Goal: Task Accomplishment & Management: Manage account settings

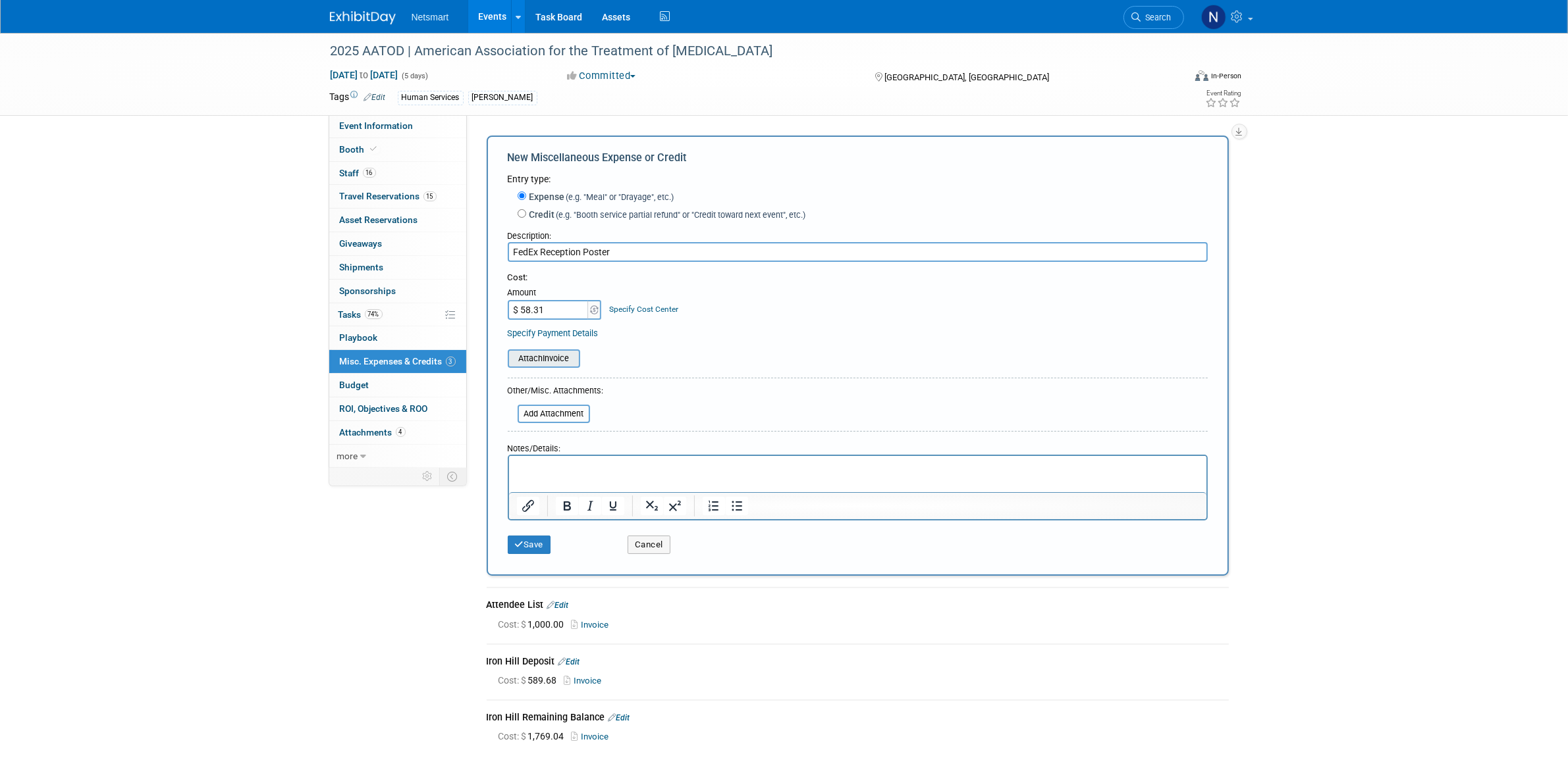
click at [517, 356] on input "file" at bounding box center [500, 359] width 157 height 16
click at [534, 545] on button "Save" at bounding box center [529, 553] width 44 height 18
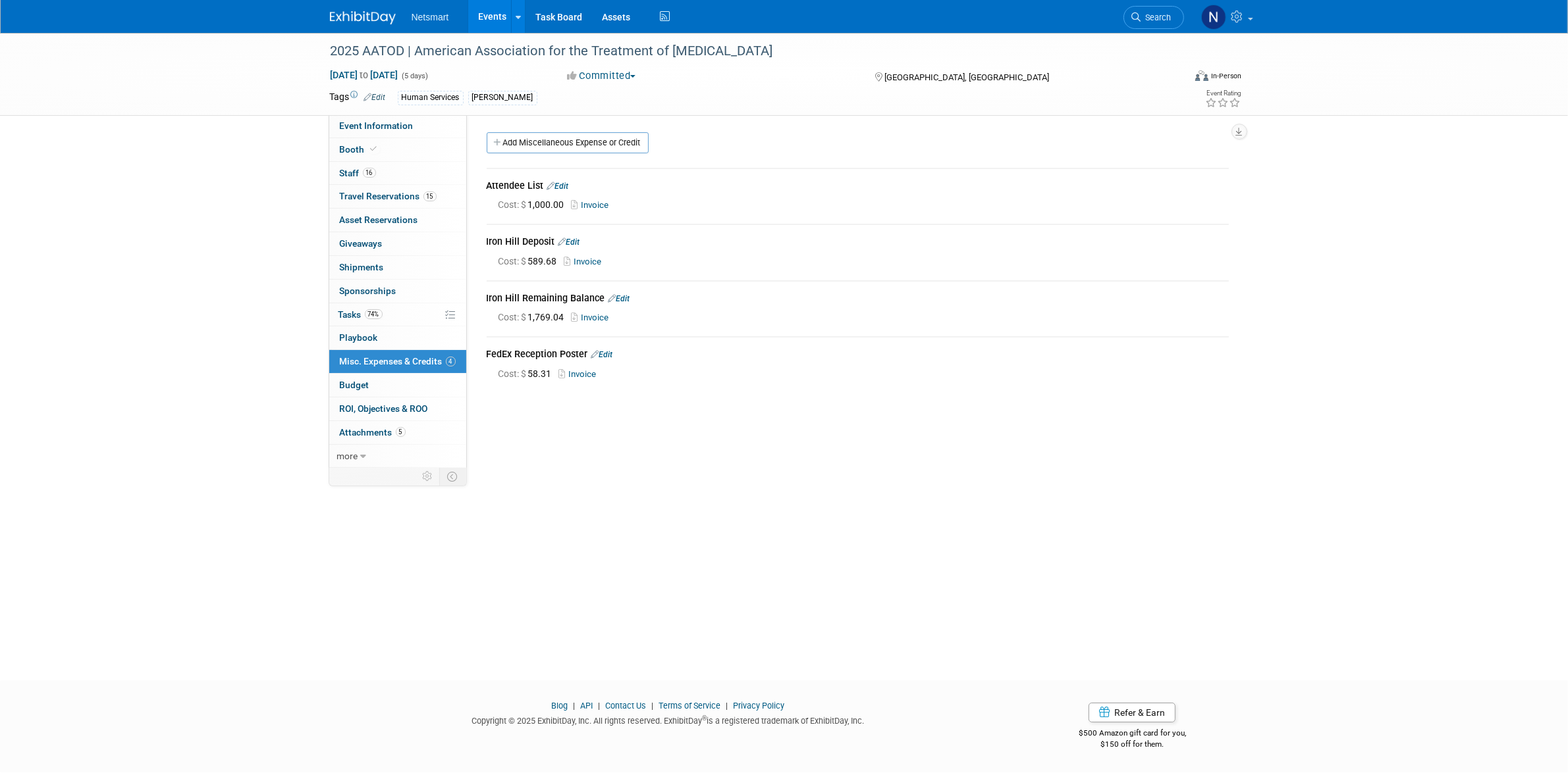
click at [1138, 22] on link "Search" at bounding box center [1154, 17] width 61 height 23
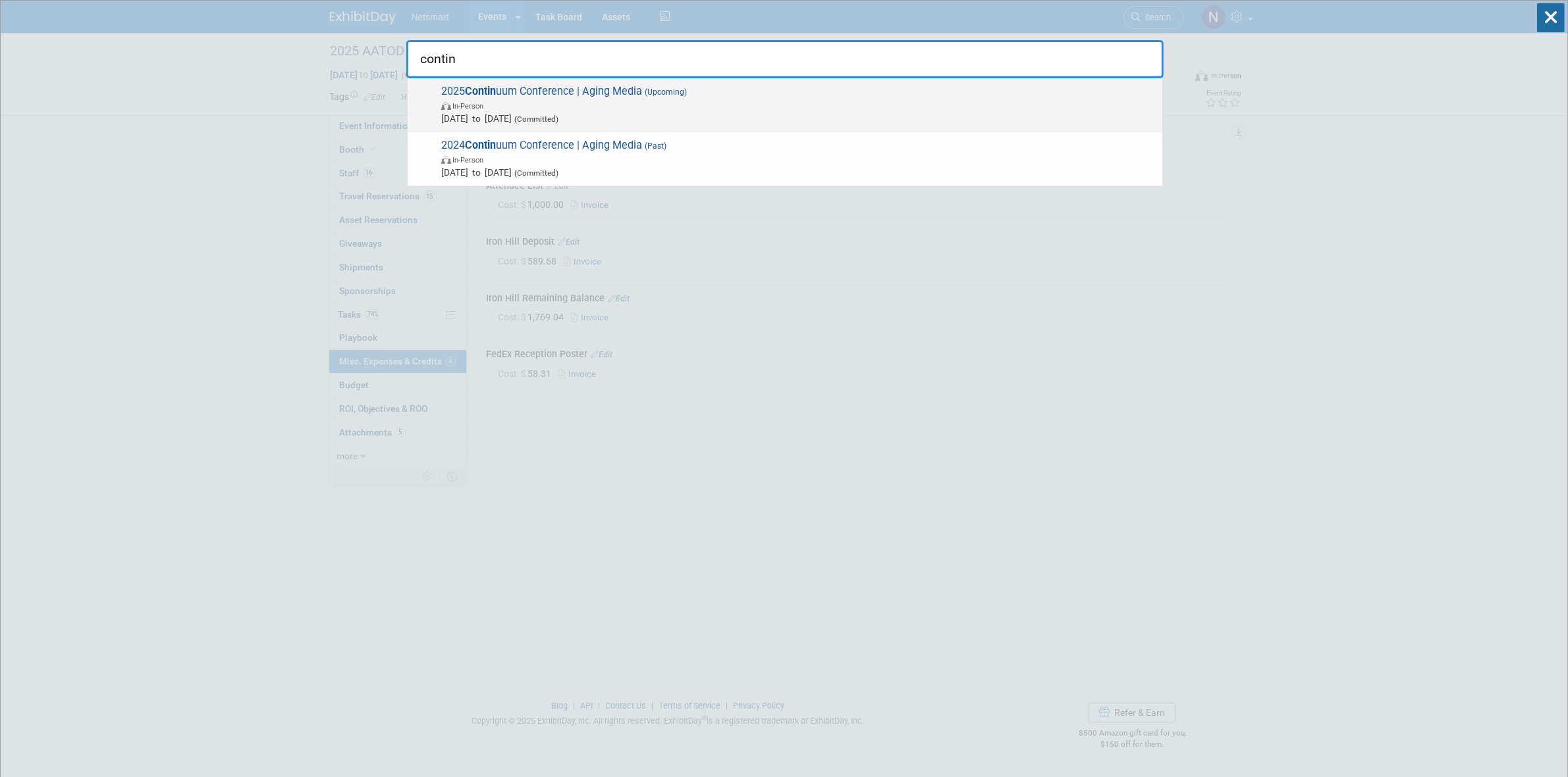
type input "contin"
click at [639, 107] on span "In-Person" at bounding box center [798, 105] width 714 height 13
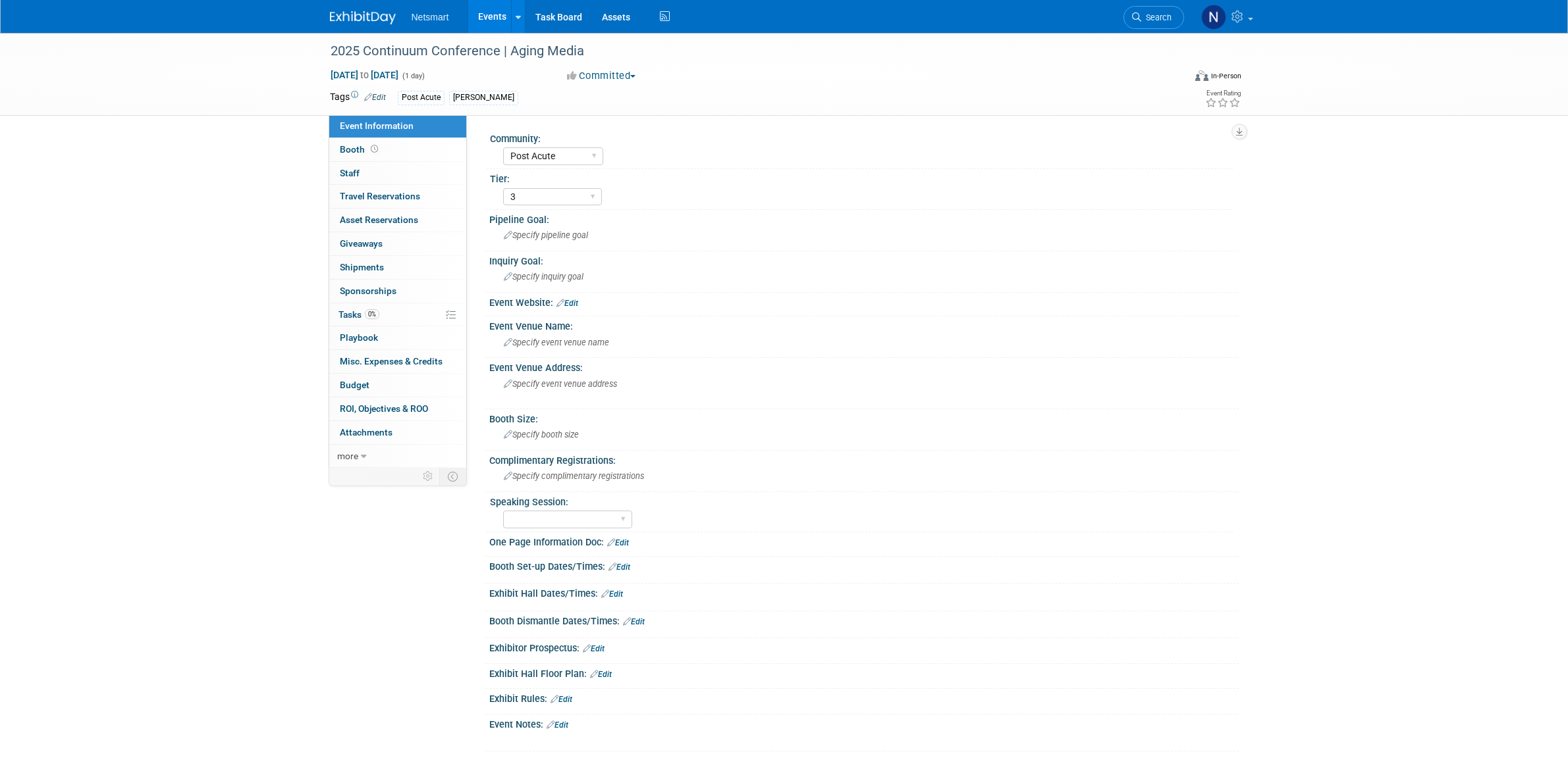
select select "Post Acute"
select select "3"
click at [416, 48] on div "2025 Continuum Conference | Aging Media" at bounding box center [745, 52] width 838 height 24
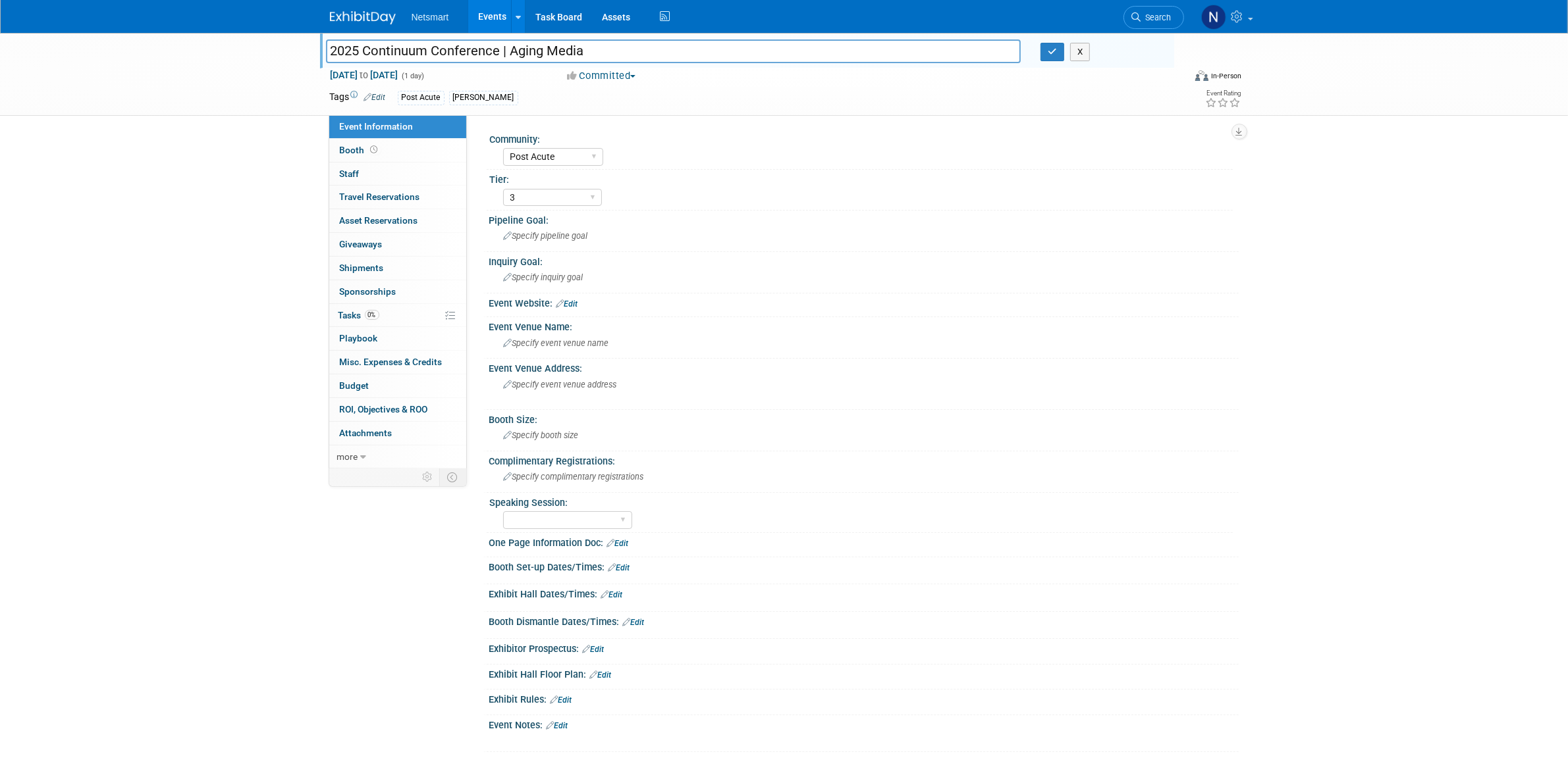
click at [416, 48] on input "2025 Continuum Conference | Aging Media" at bounding box center [673, 51] width 695 height 23
click at [1143, 13] on span "Search" at bounding box center [1156, 18] width 30 height 10
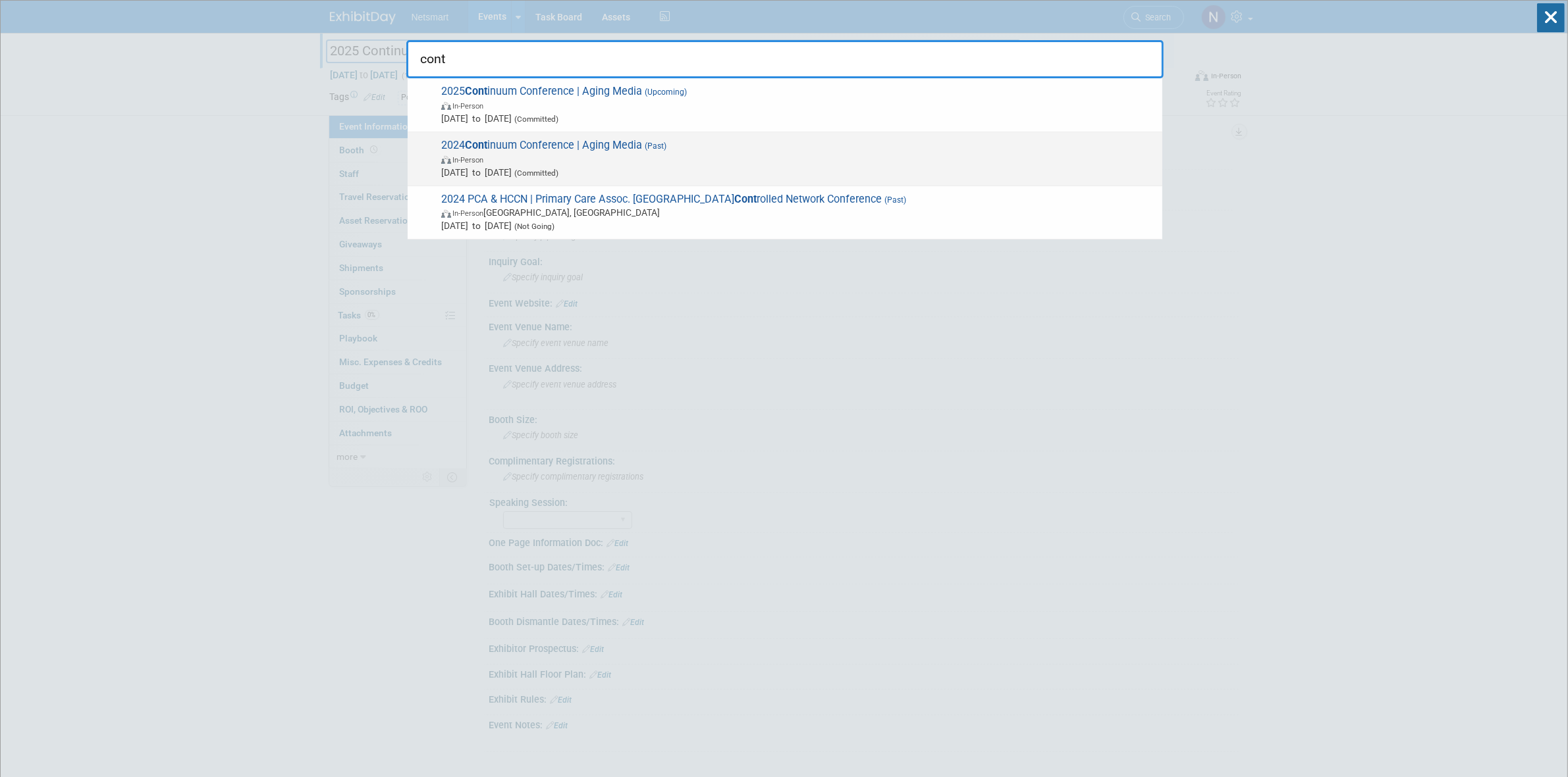
type input "cont"
click at [554, 163] on span "In-Person" at bounding box center [798, 159] width 714 height 13
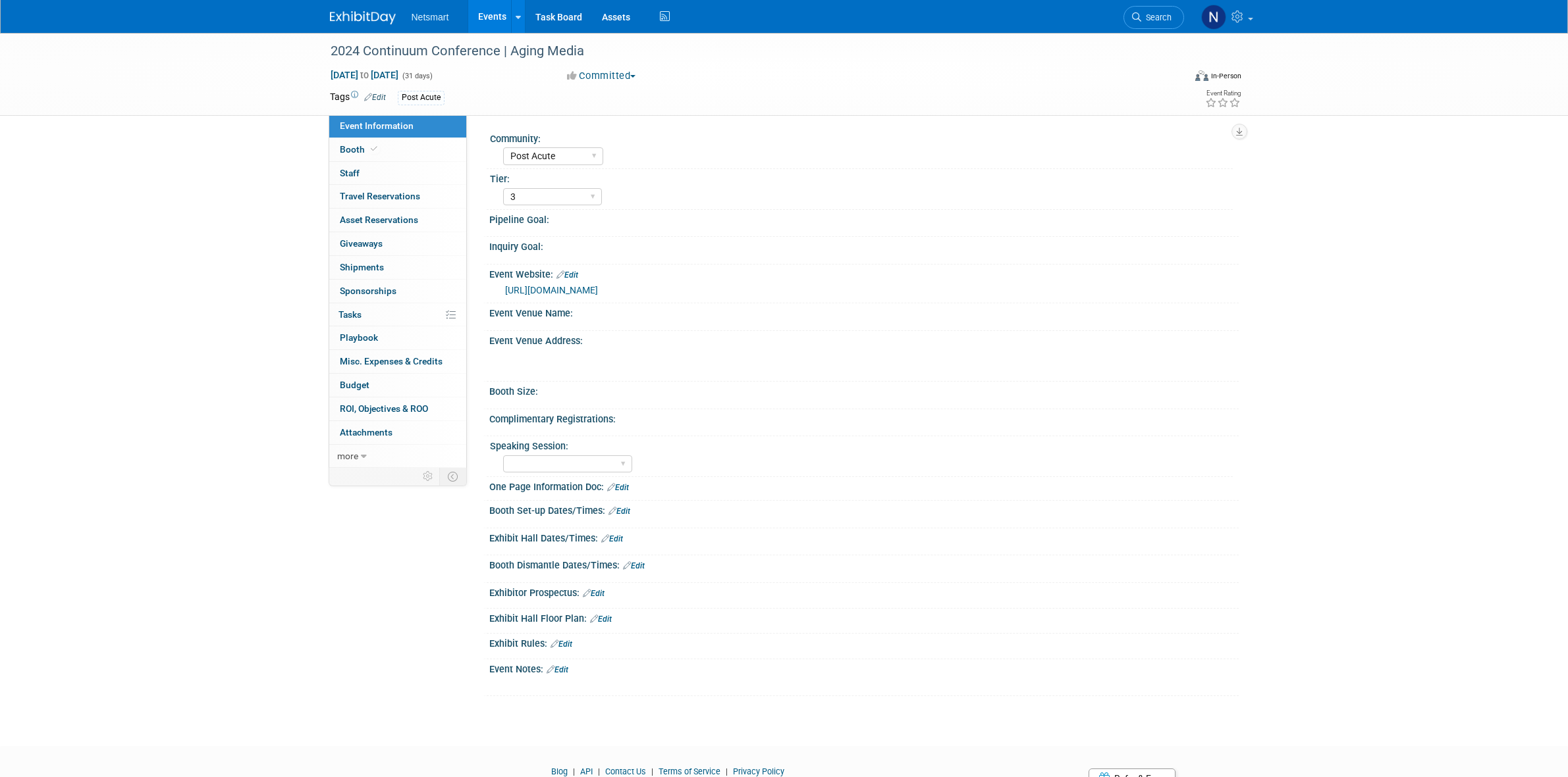
select select "Post Acute"
select select "3"
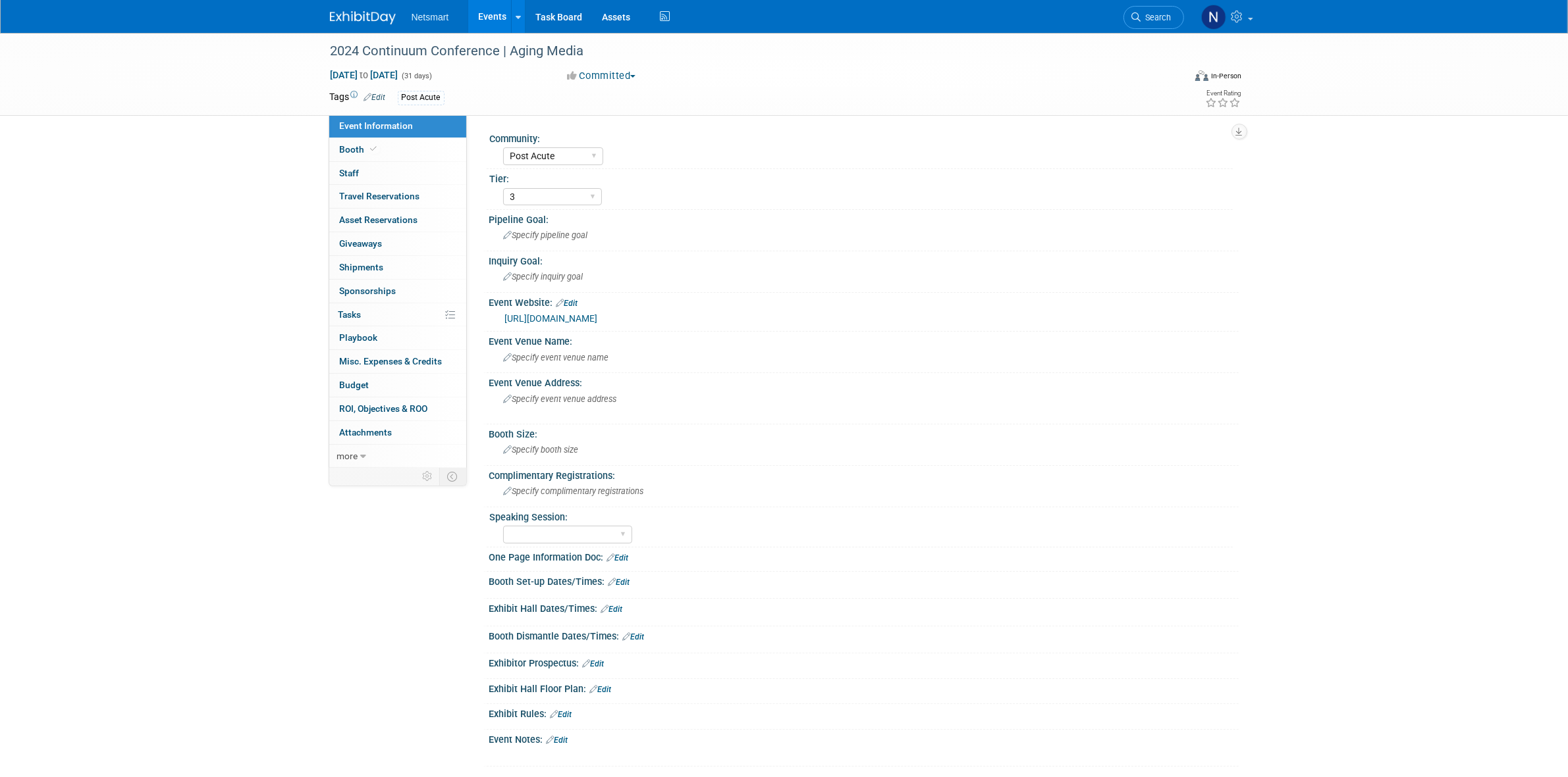
click at [598, 314] on link "https://agingmedia.com/live-event/continuum/" at bounding box center [551, 319] width 93 height 11
click at [1147, 17] on span "Search" at bounding box center [1156, 18] width 30 height 10
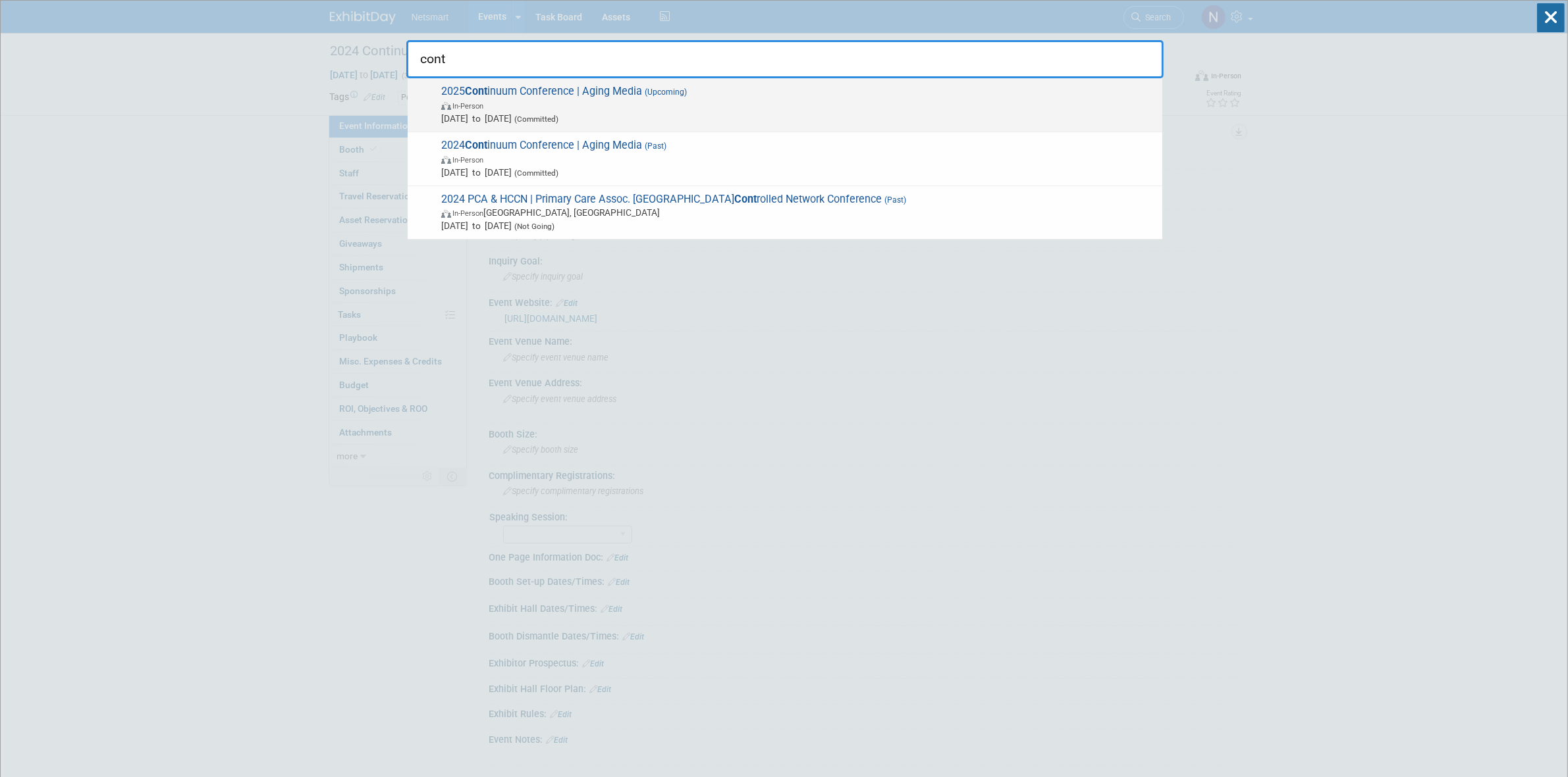
type input "cont"
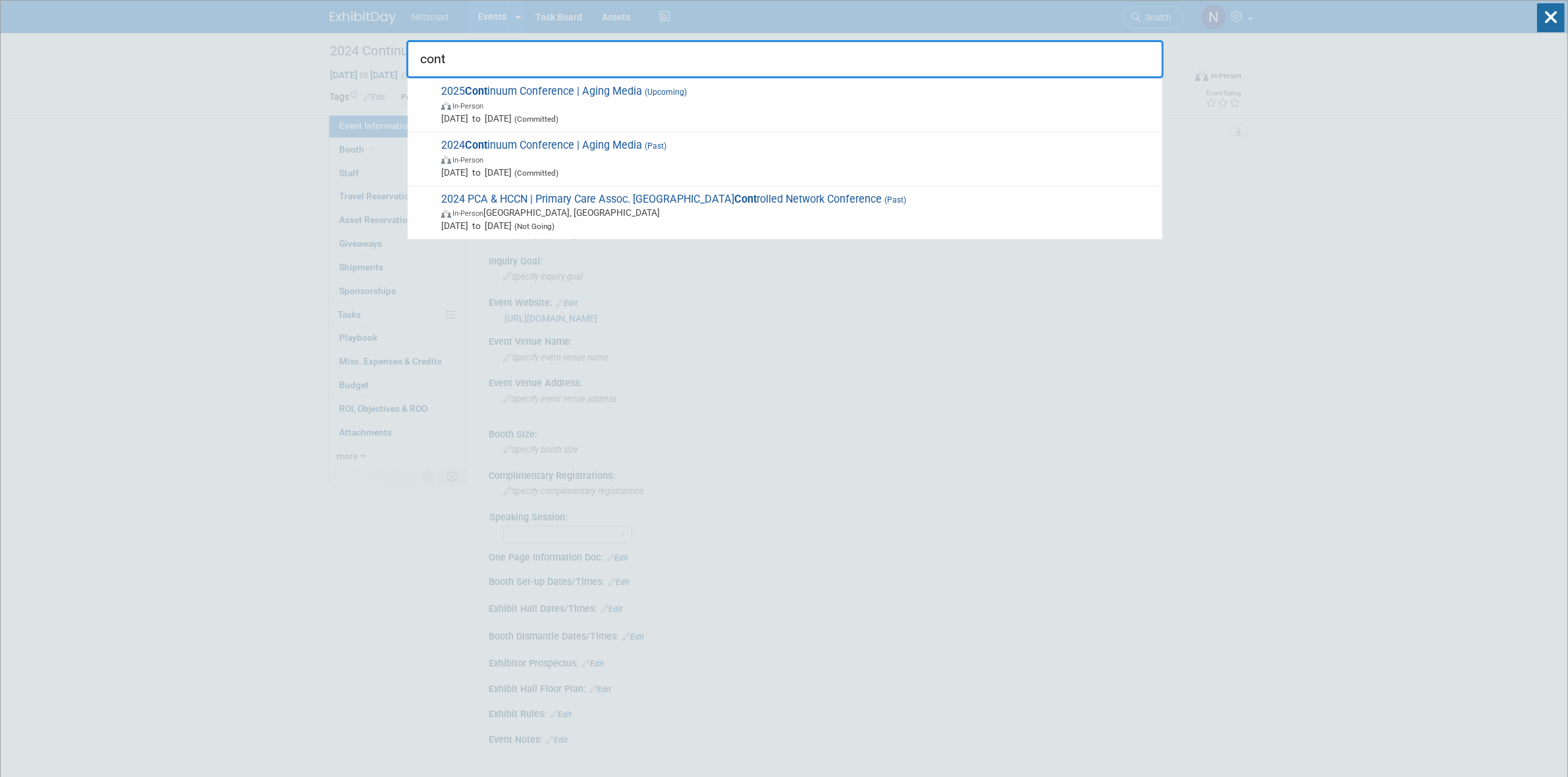
click at [580, 107] on span "In-Person" at bounding box center [798, 105] width 714 height 13
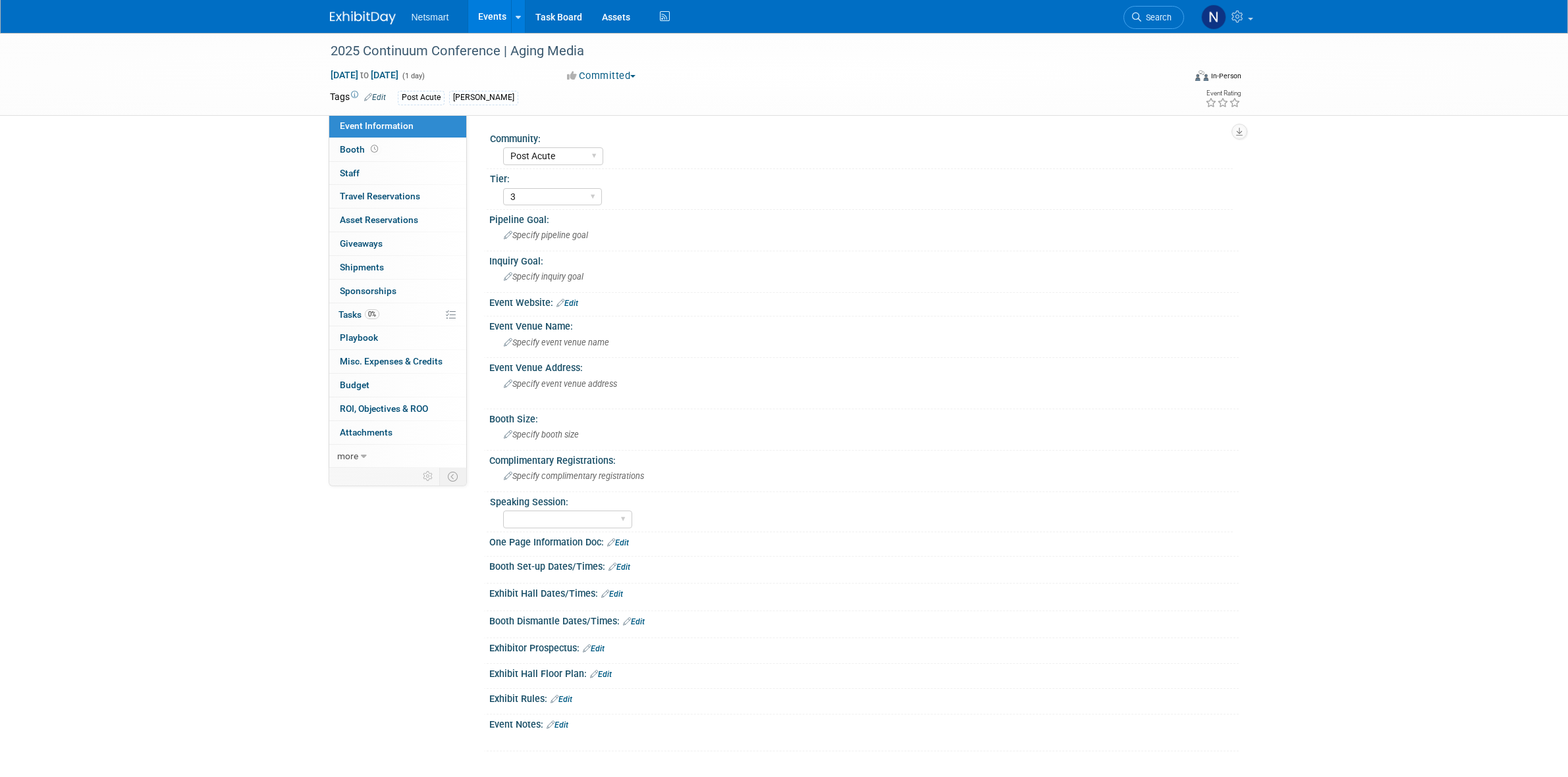
select select "Post Acute"
select select "3"
click at [381, 73] on span "Dec 10, 2025 to Dec 10, 2025" at bounding box center [365, 75] width 69 height 12
type input "Dec 10, 2025"
select select "11"
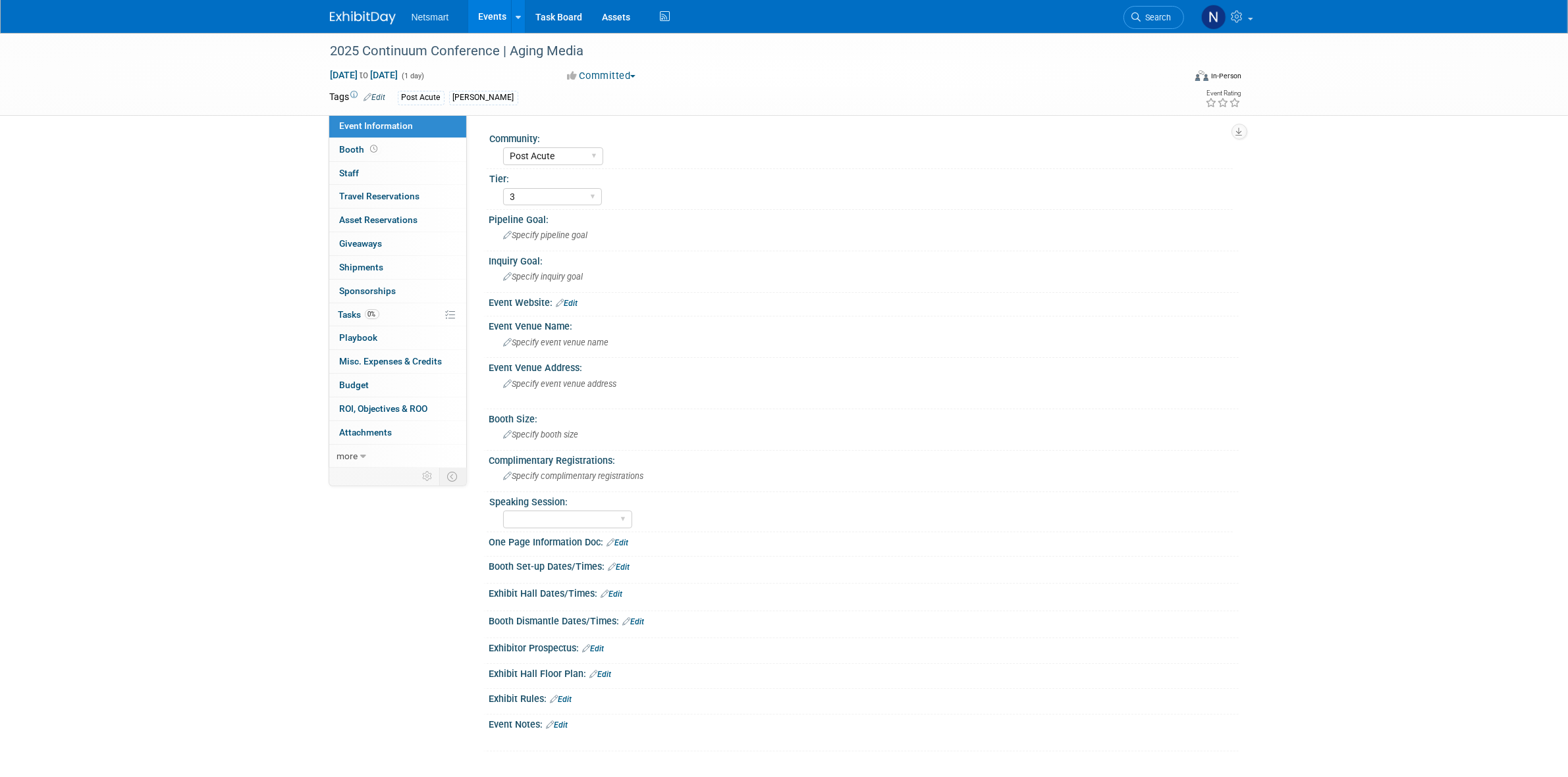
click at [198, 171] on div "2025 Continuum Conference | Aging Media Dec 10, 2025 to Dec 10, 2025 (1 day) De…" at bounding box center [784, 405] width 1568 height 745
click at [124, 224] on div "2025 Continuum Conference | Aging Media Dec 10, 2025 to Dec 10, 2025 (1 day) De…" at bounding box center [784, 405] width 1568 height 745
click at [1153, 18] on span "Search" at bounding box center [1156, 18] width 30 height 10
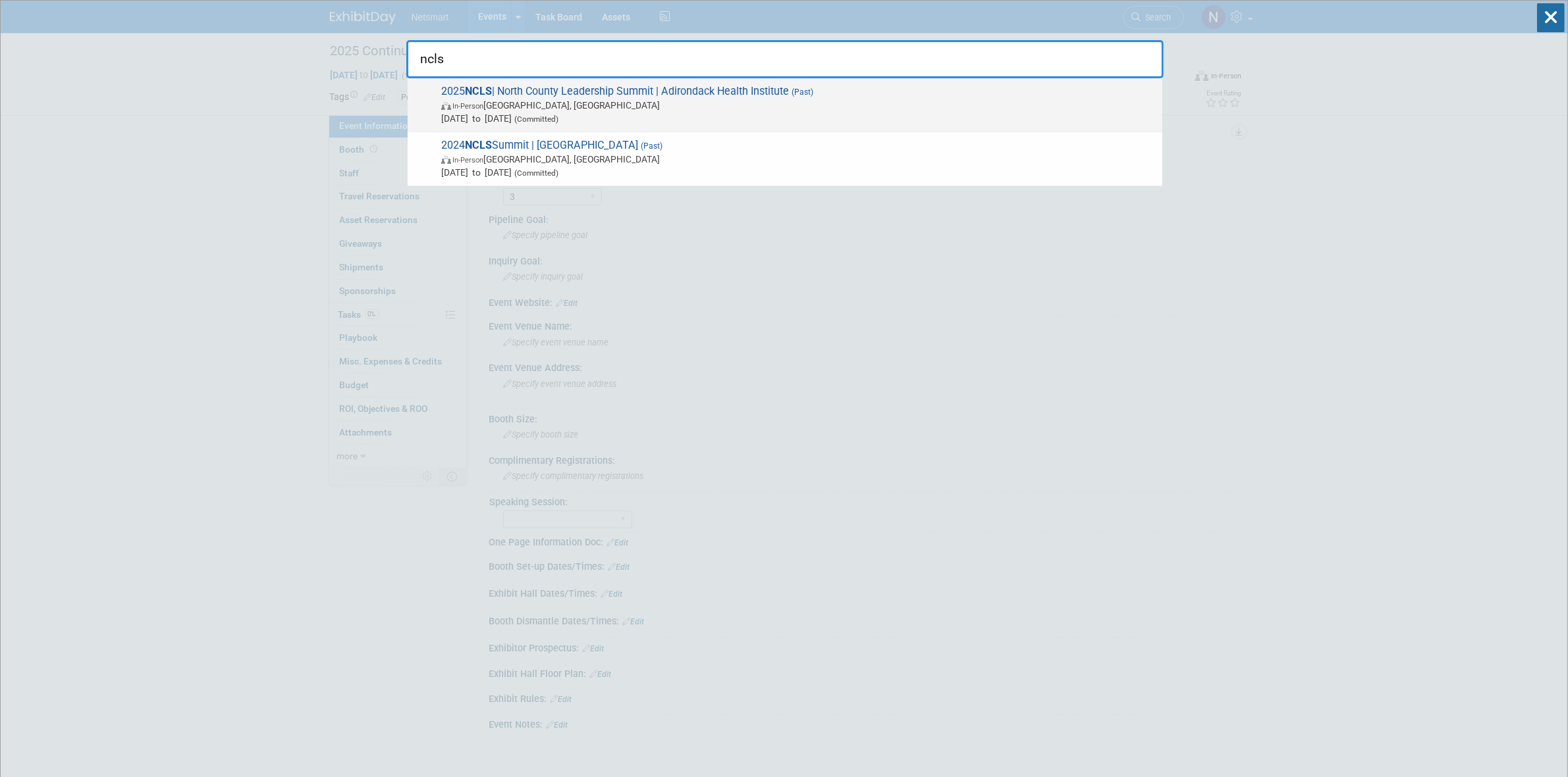
type input "ncls"
click at [690, 94] on span "2025 NCLS | North County Leadership Summit | Adirondack Health Institute (Past)…" at bounding box center [796, 105] width 719 height 40
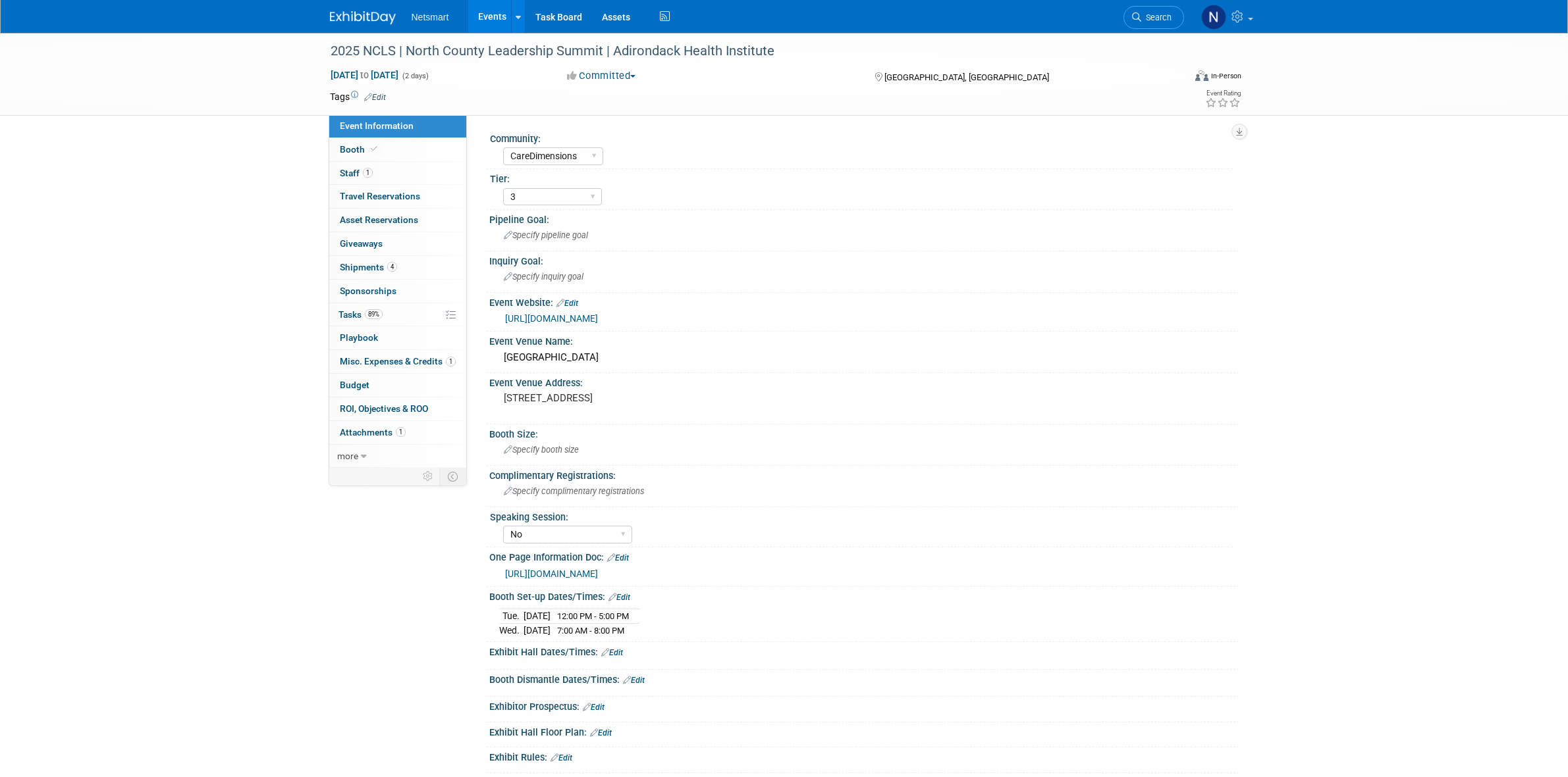
select select "CareDimensions"
select select "3"
select select "No"
click at [386, 323] on link "89% Tasks 89%" at bounding box center [398, 315] width 137 height 23
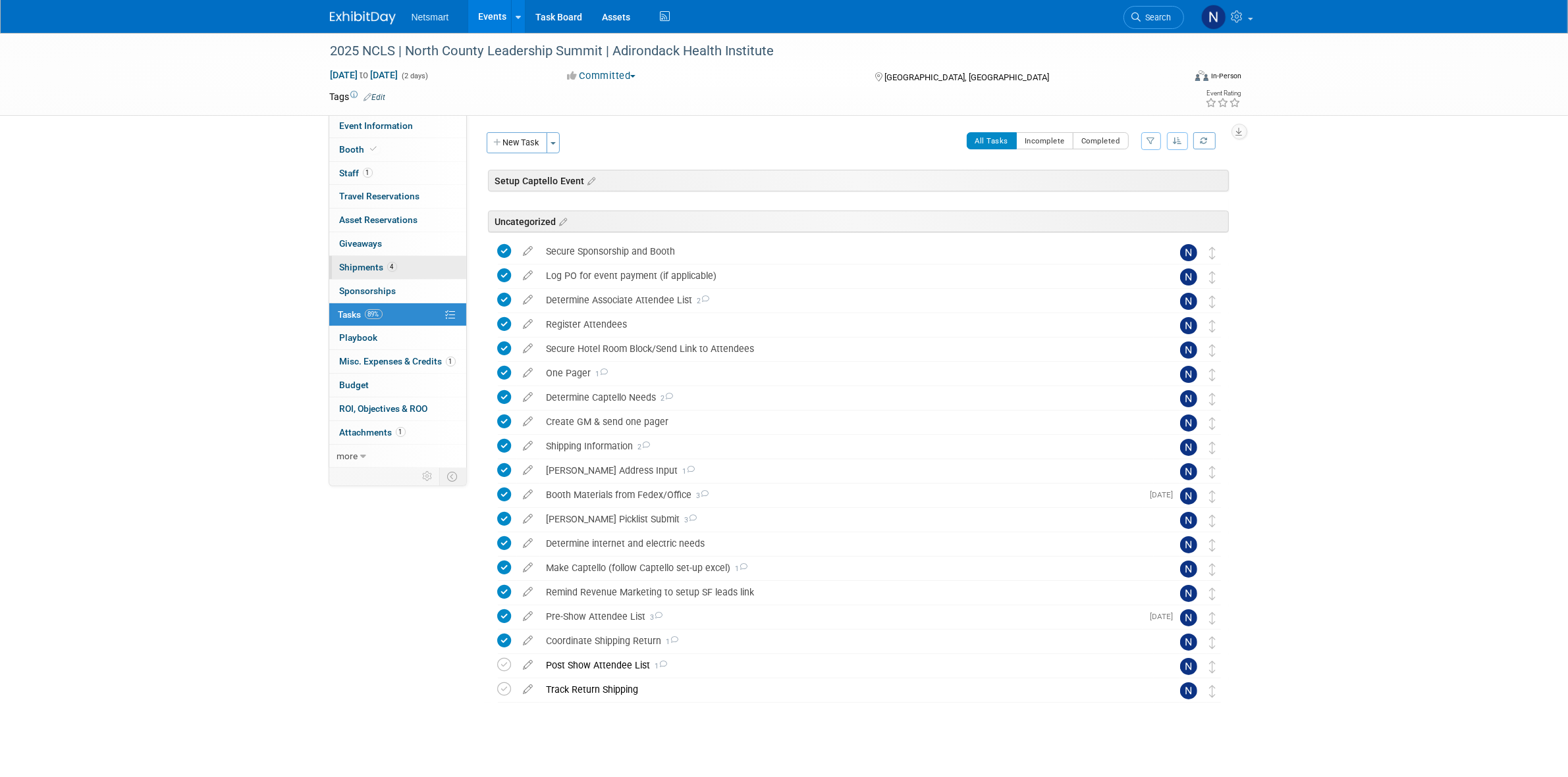
click at [387, 261] on link "4 Shipments 4" at bounding box center [398, 267] width 137 height 23
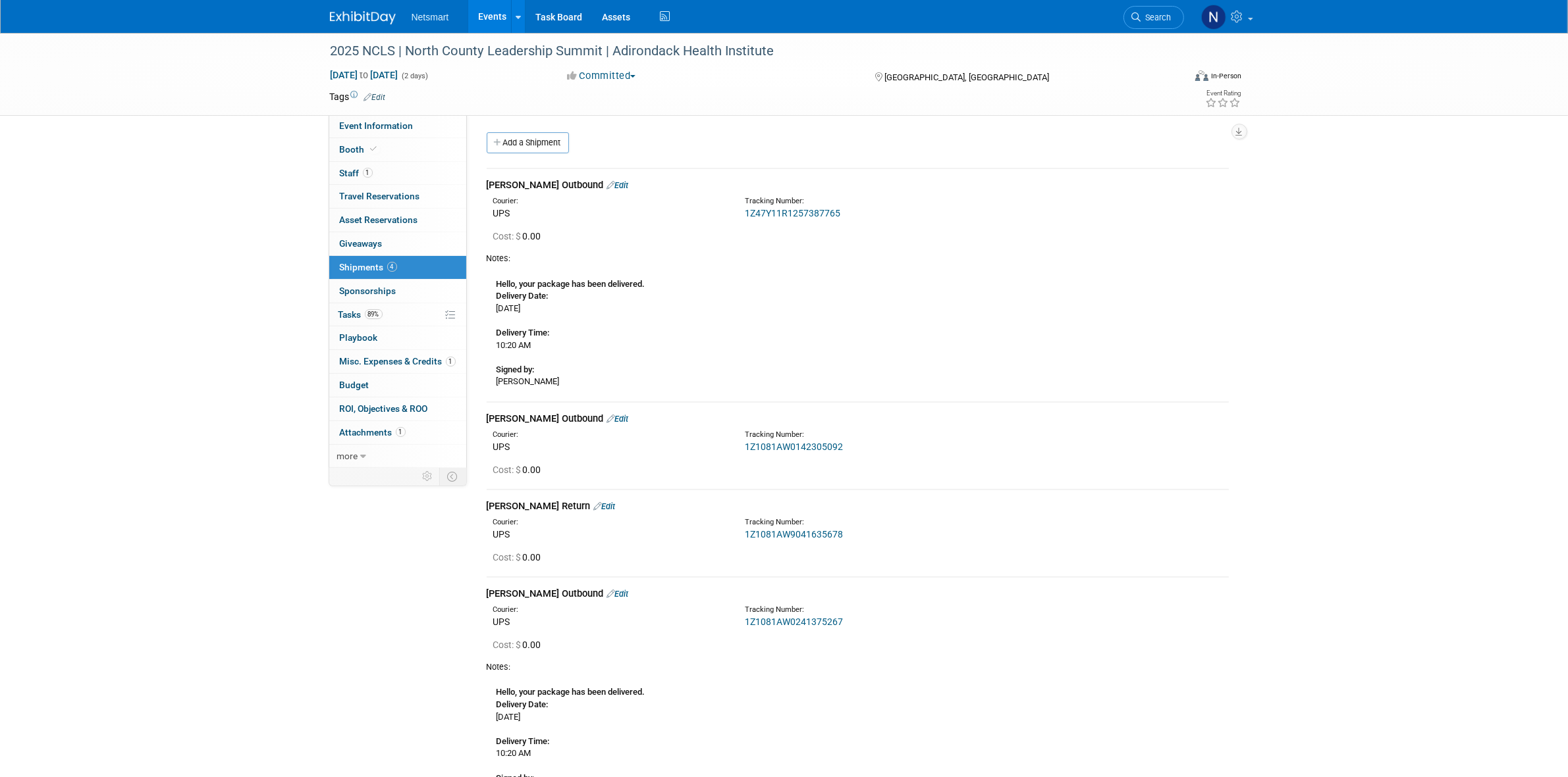
click at [594, 507] on link "Edit" at bounding box center [605, 506] width 22 height 10
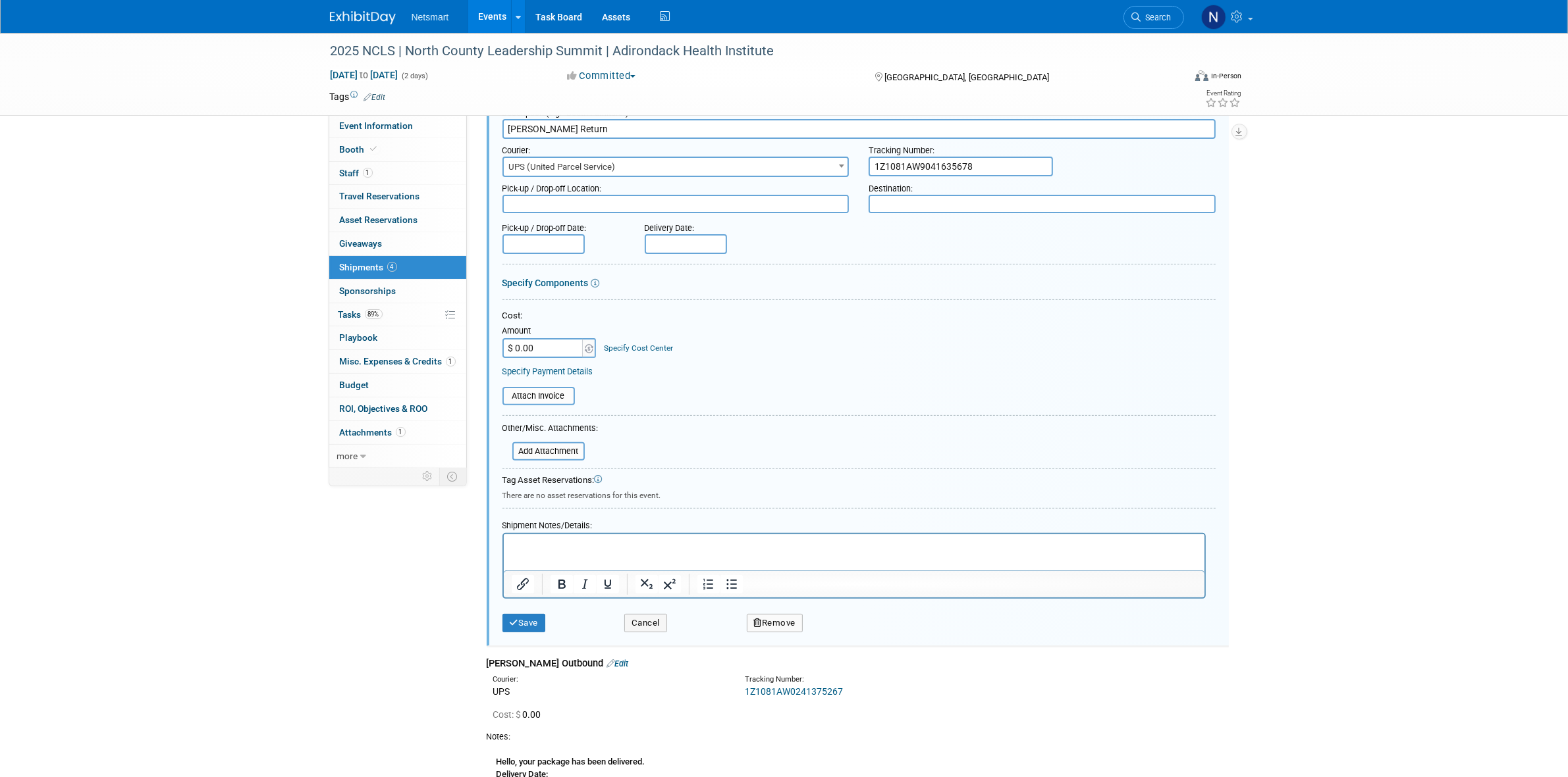
scroll to position [422, 0]
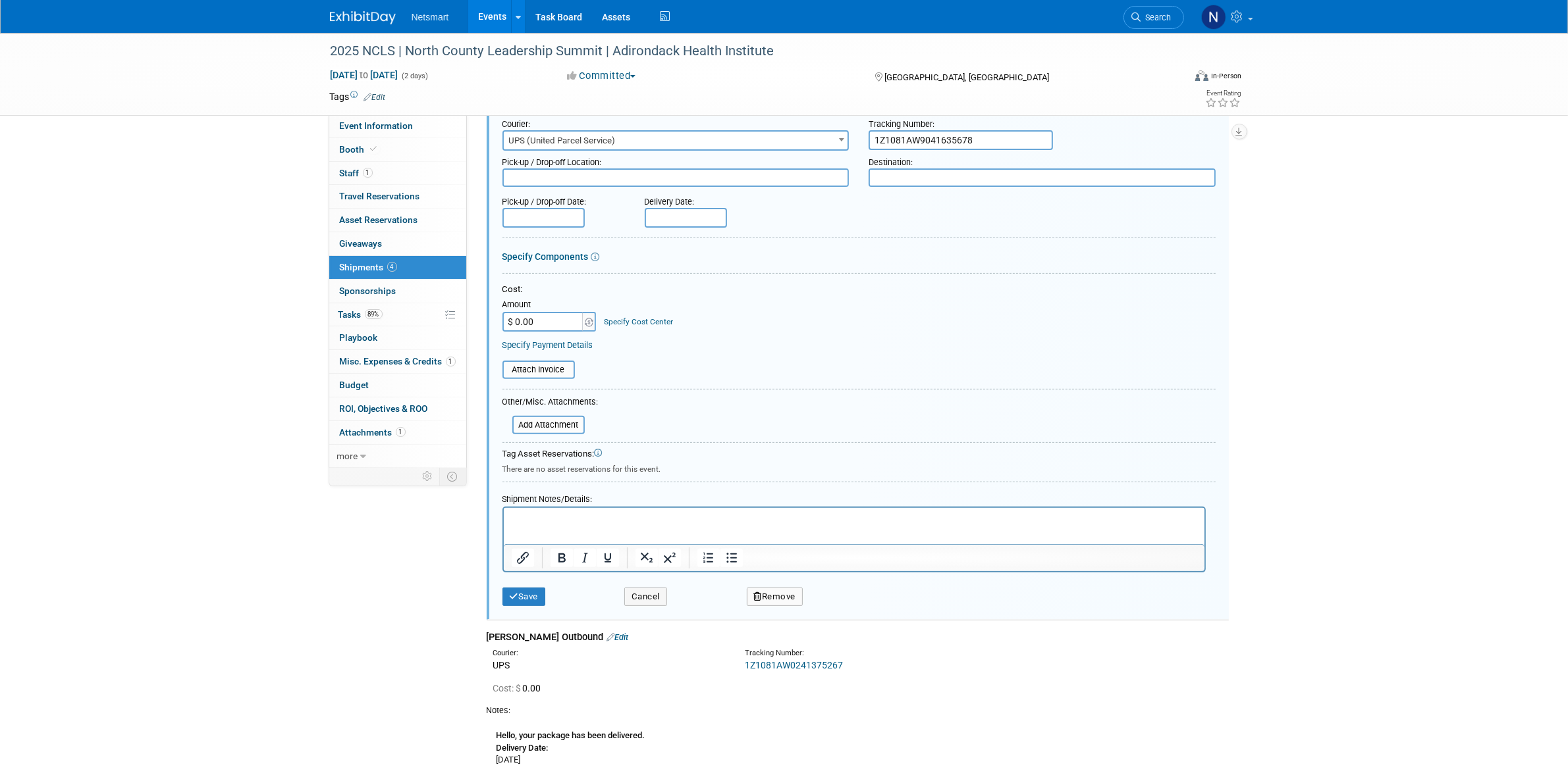
click at [531, 526] on html at bounding box center [853, 516] width 700 height 18
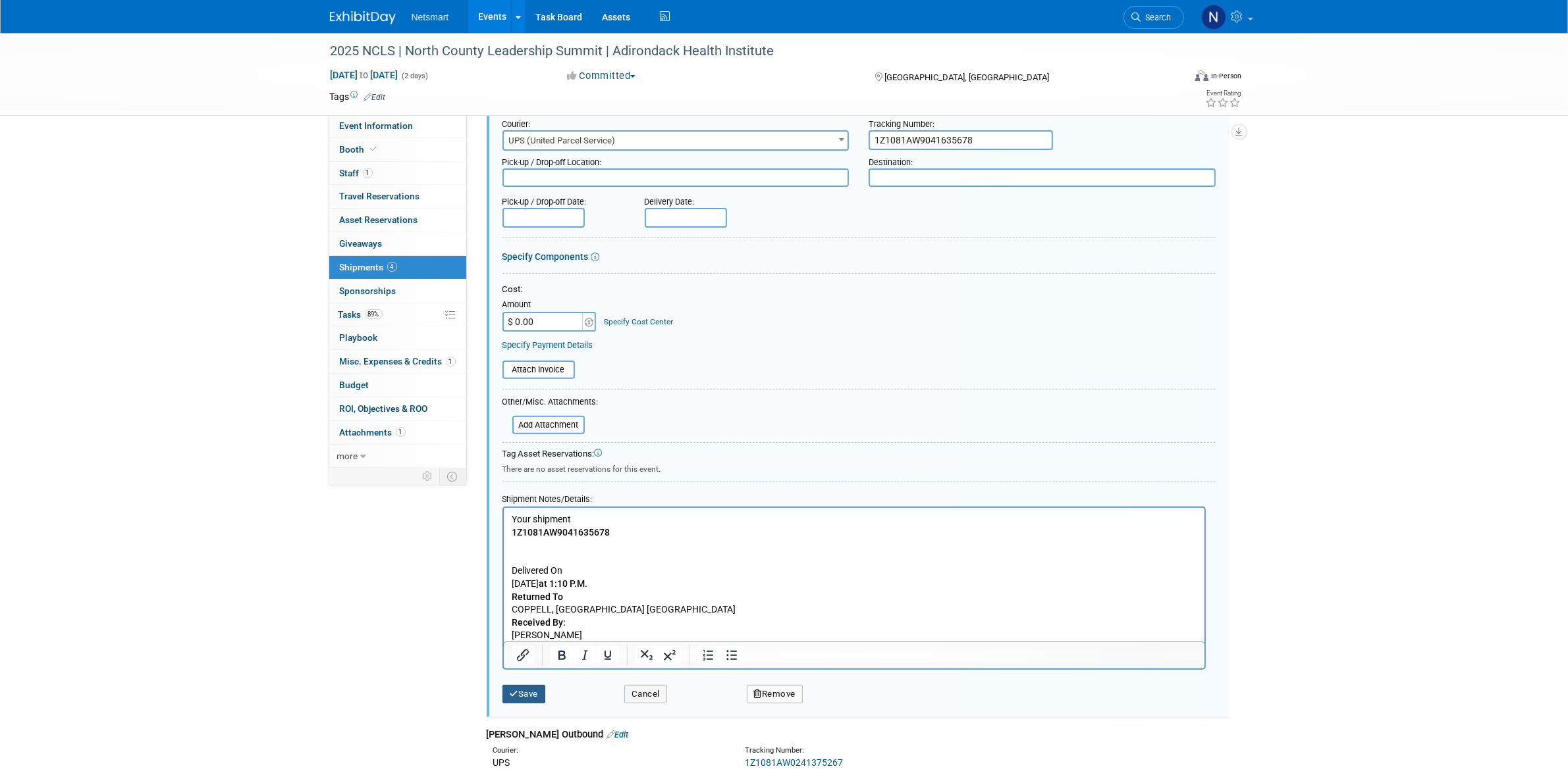
click at [517, 692] on icon "submit" at bounding box center [514, 694] width 9 height 8
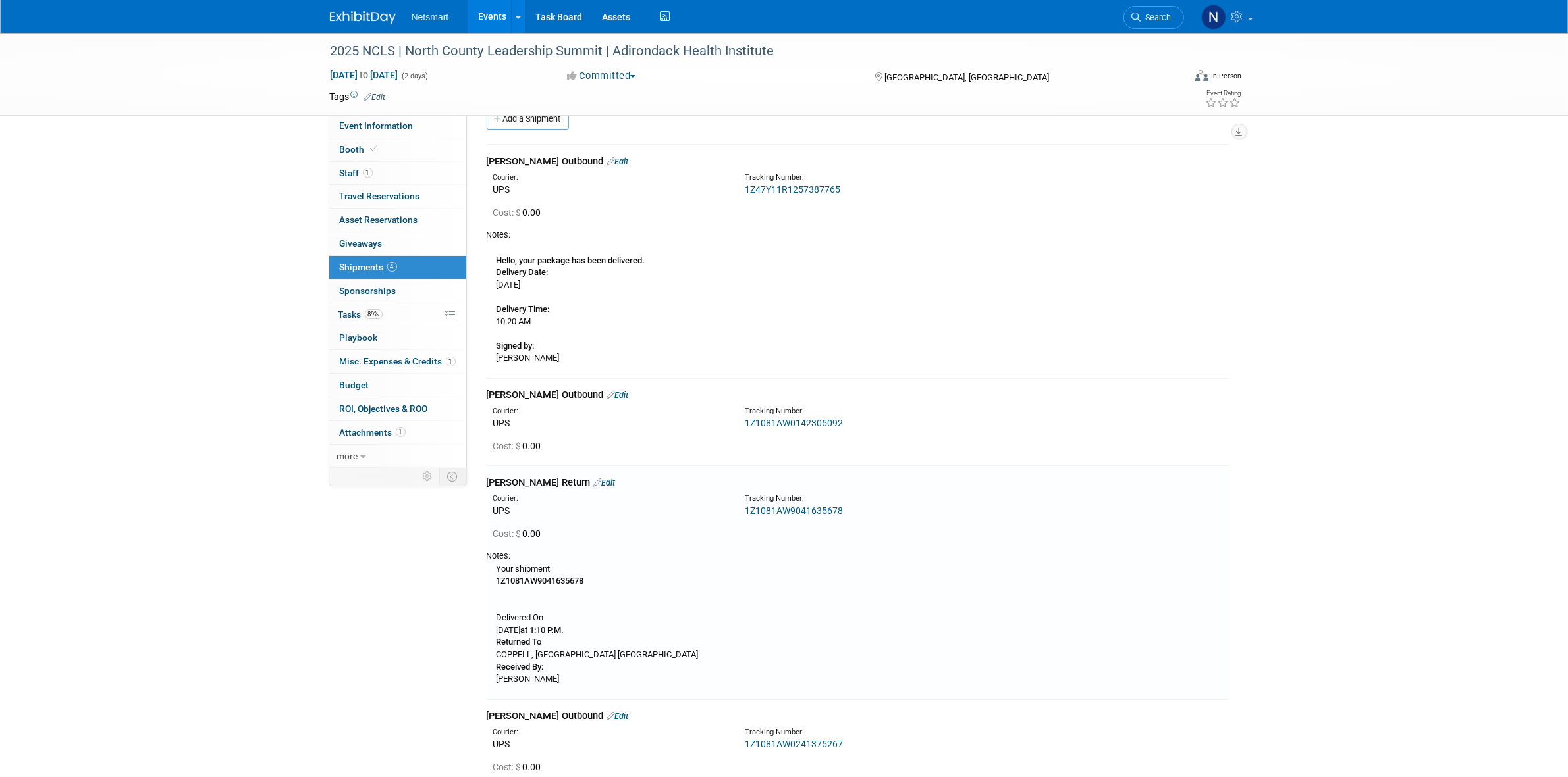
scroll to position [0, 0]
